Goal: Transaction & Acquisition: Purchase product/service

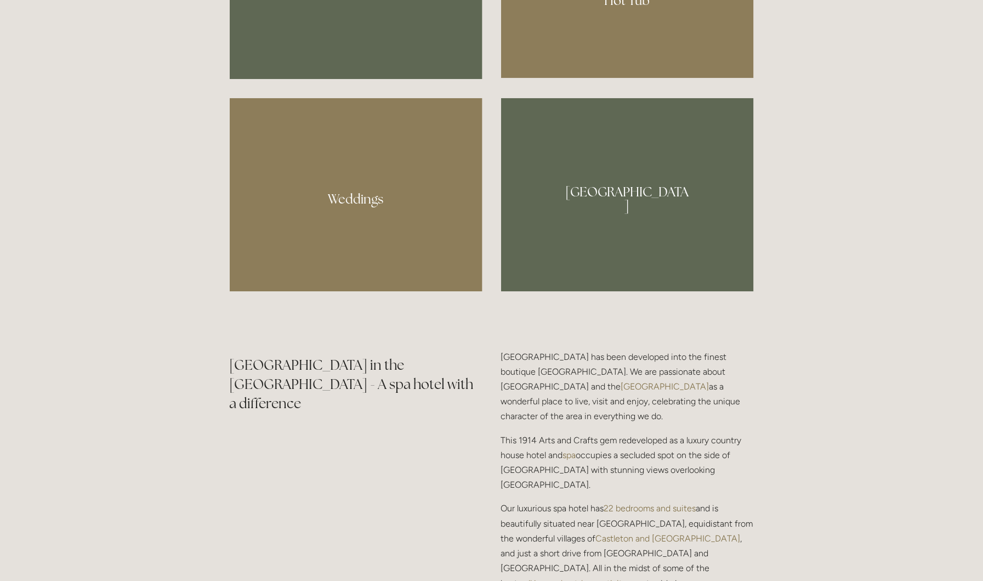
scroll to position [1169, 0]
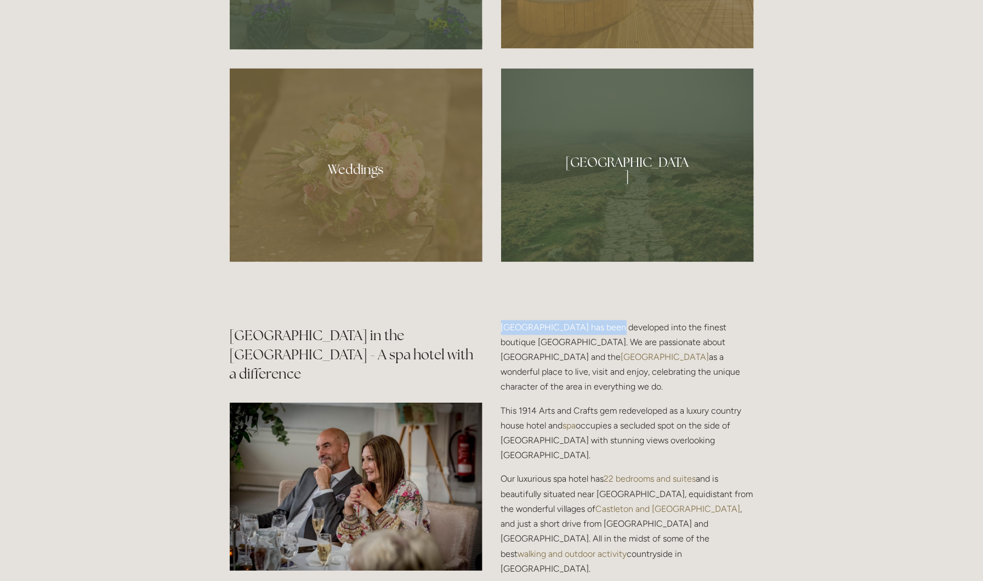
drag, startPoint x: 550, startPoint y: 321, endPoint x: 501, endPoint y: 325, distance: 49.5
click at [501, 325] on p "[GEOGRAPHIC_DATA] has been developed into the finest boutique [GEOGRAPHIC_DATA]…" at bounding box center [627, 357] width 253 height 75
copy p "Losehill House Hotel & Spa"
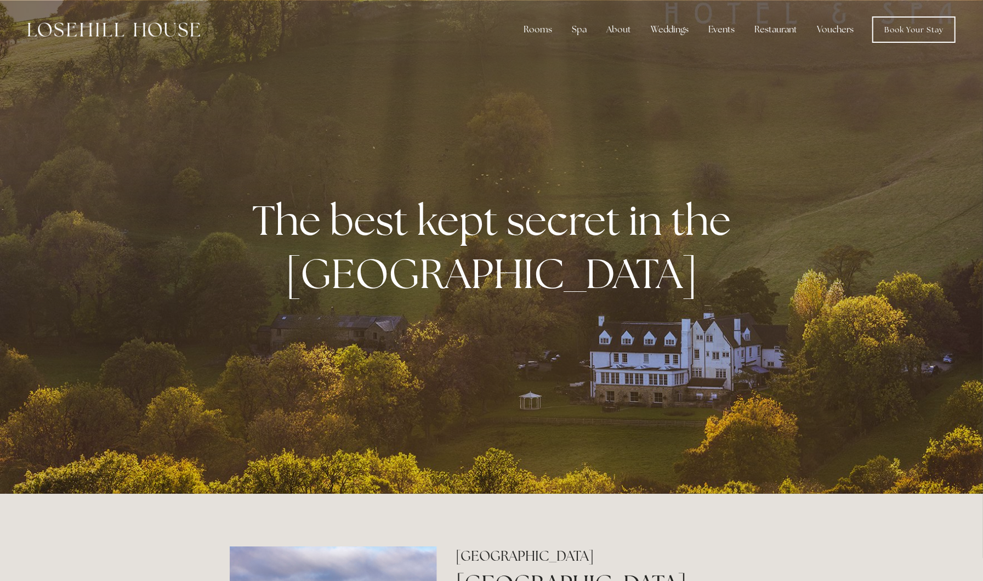
scroll to position [658, 0]
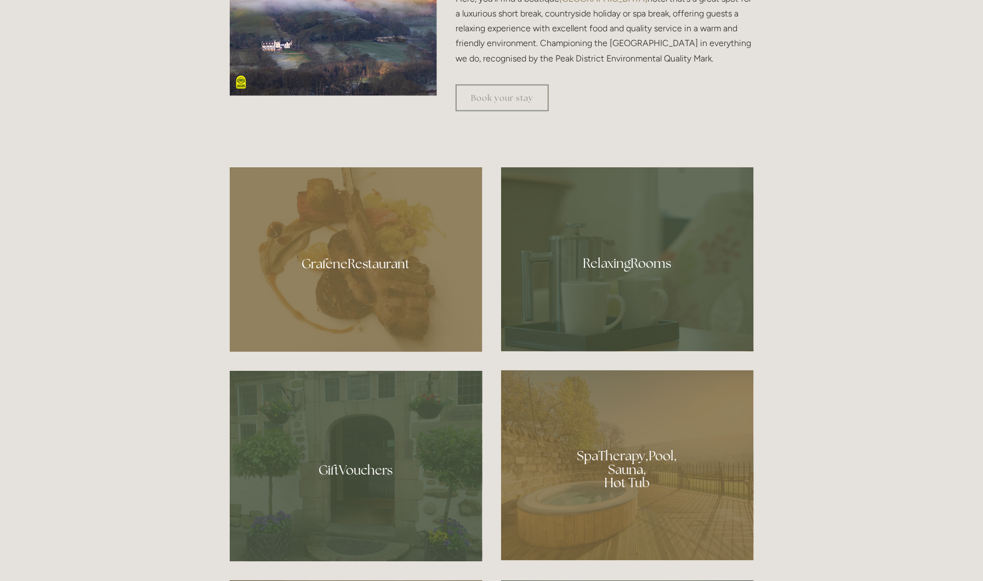
click at [617, 469] on div at bounding box center [627, 465] width 253 height 190
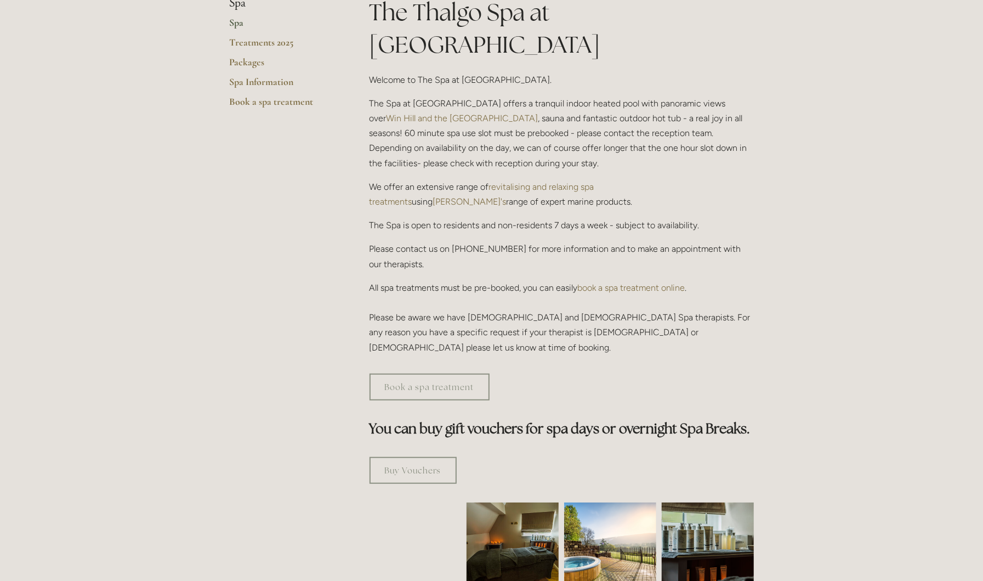
scroll to position [365, 0]
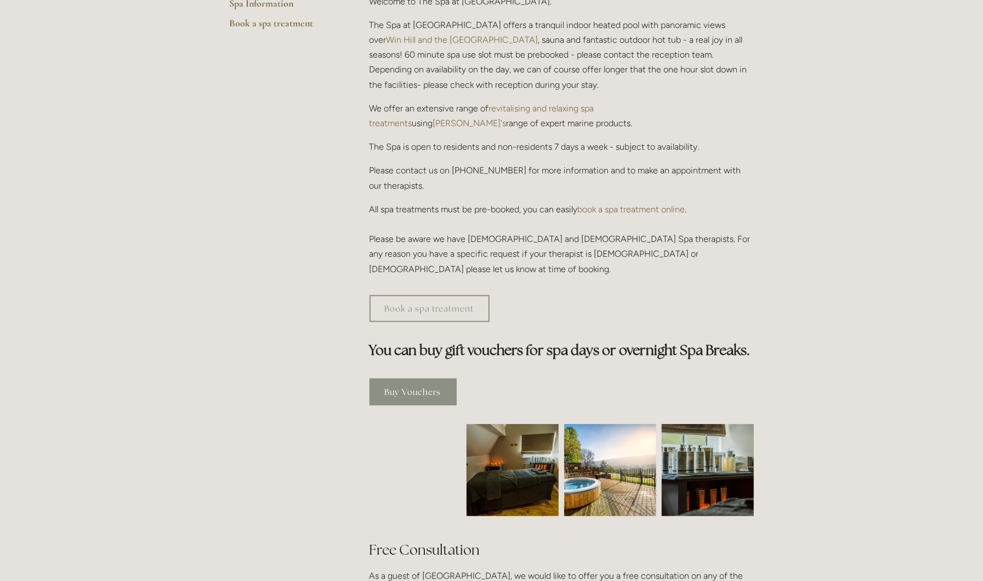
click at [403, 378] on link "Buy Vouchers" at bounding box center [413, 391] width 87 height 27
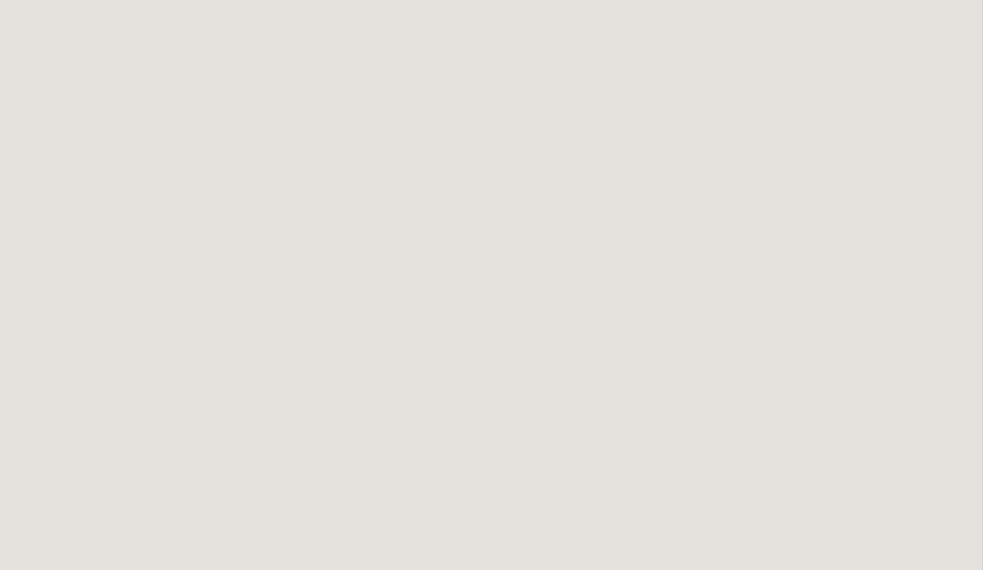
scroll to position [584, 0]
